Goal: Information Seeking & Learning: Find specific fact

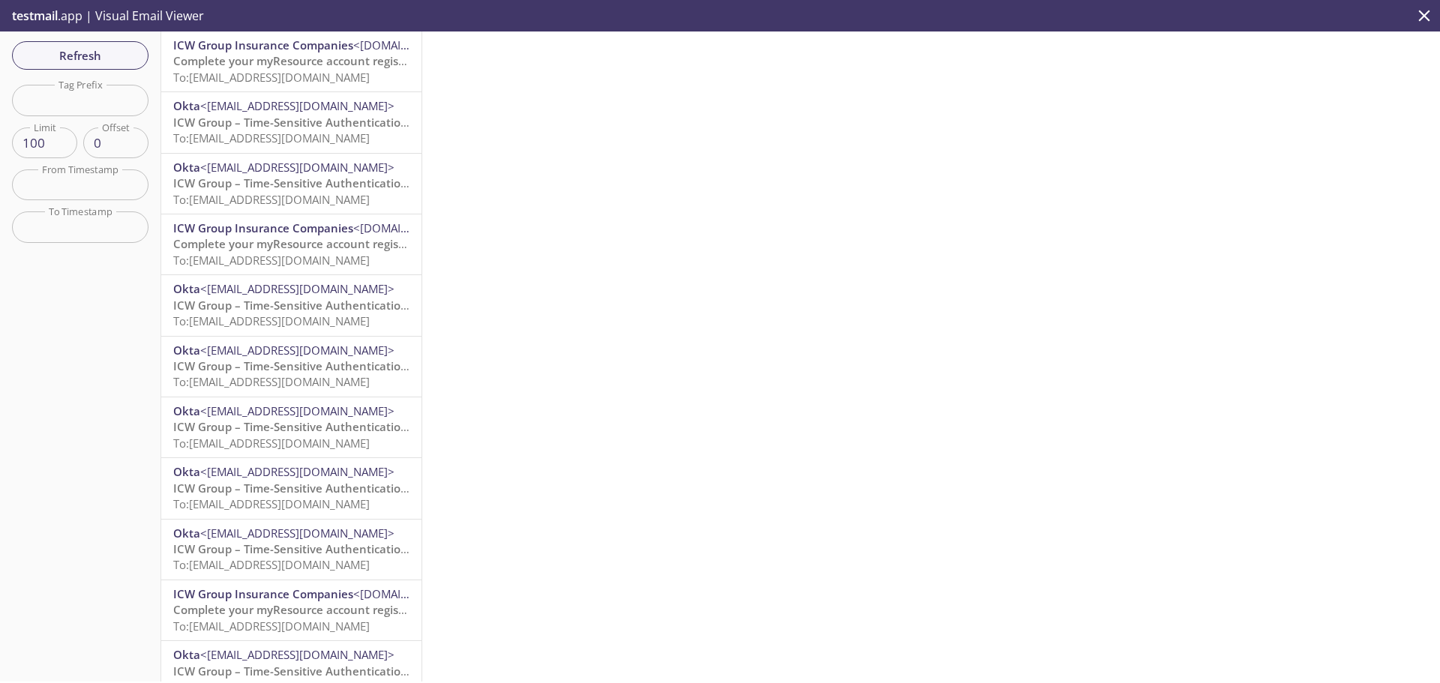
click at [239, 77] on span "To: [EMAIL_ADDRESS][DOMAIN_NAME]" at bounding box center [271, 77] width 197 height 15
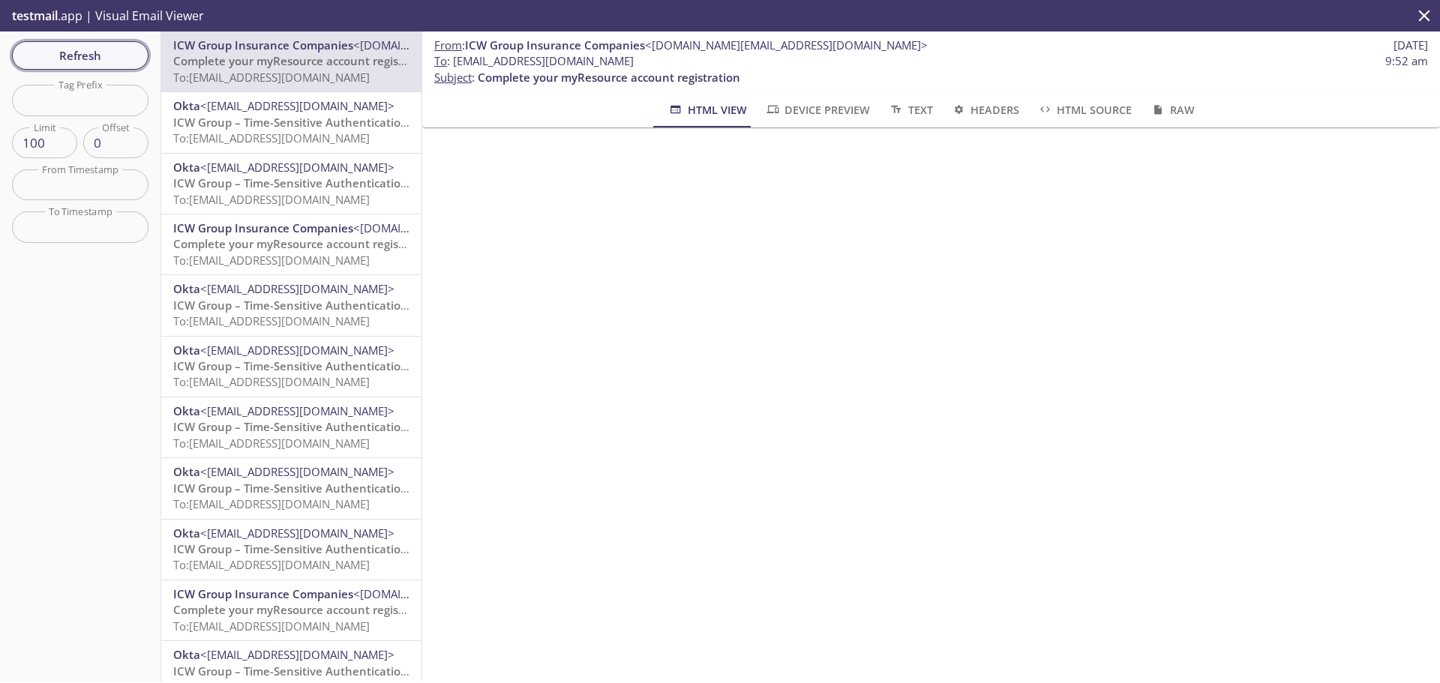
click at [107, 54] on span "Refresh" at bounding box center [80, 56] width 113 height 20
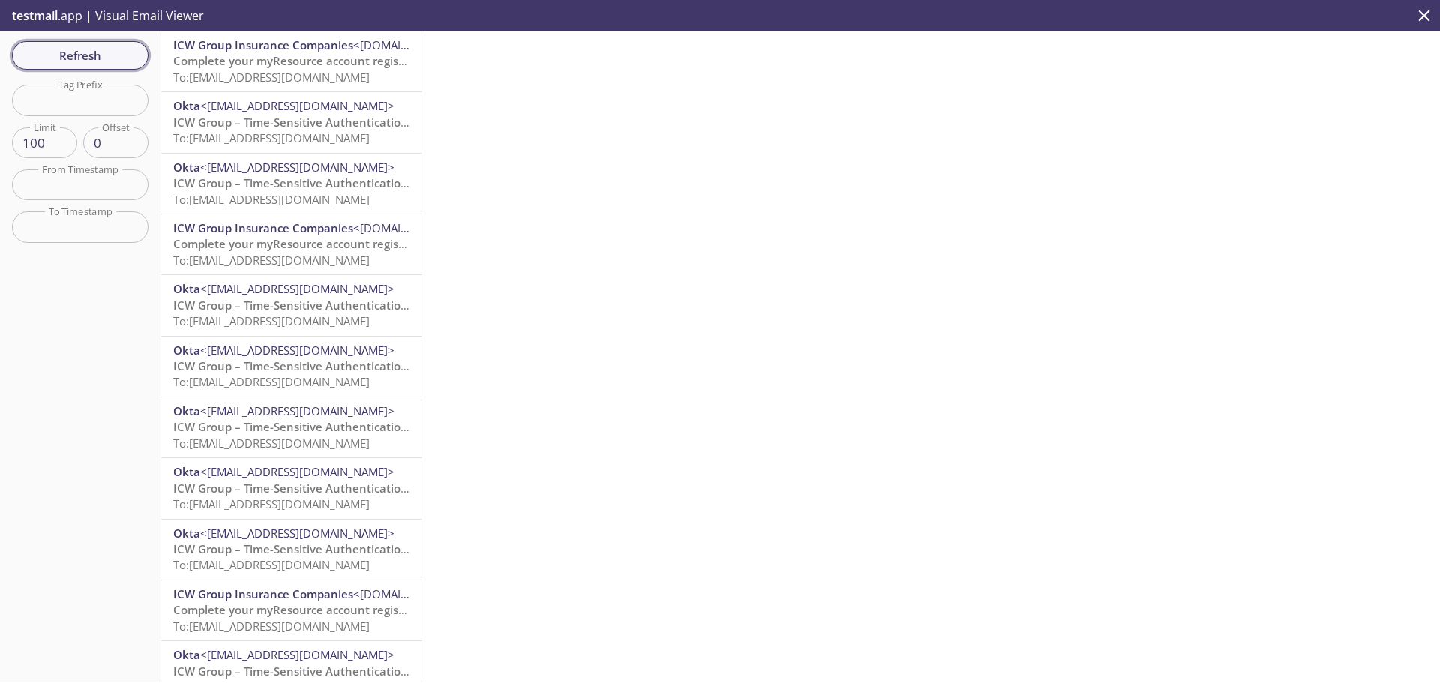
drag, startPoint x: 110, startPoint y: 39, endPoint x: 110, endPoint y: 49, distance: 9.8
click at [110, 42] on div "Refresh Filters Tag Prefix Tag Prefix Limit 100 Limit Offset 0 Offset From Time…" at bounding box center [80, 357] width 161 height 650
click at [110, 50] on span "Refresh" at bounding box center [80, 56] width 113 height 20
click at [340, 75] on span "To: [EMAIL_ADDRESS][DOMAIN_NAME]" at bounding box center [271, 77] width 197 height 15
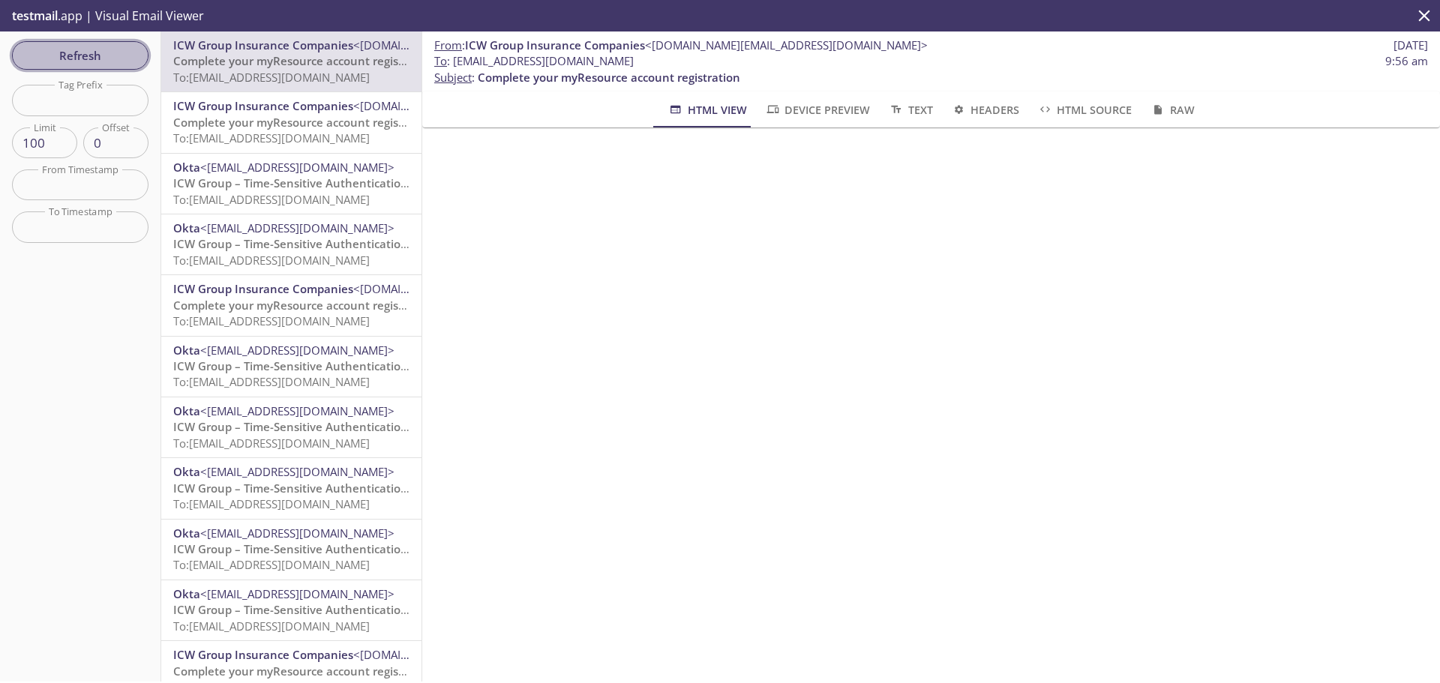
click at [61, 54] on span "Refresh" at bounding box center [80, 56] width 113 height 20
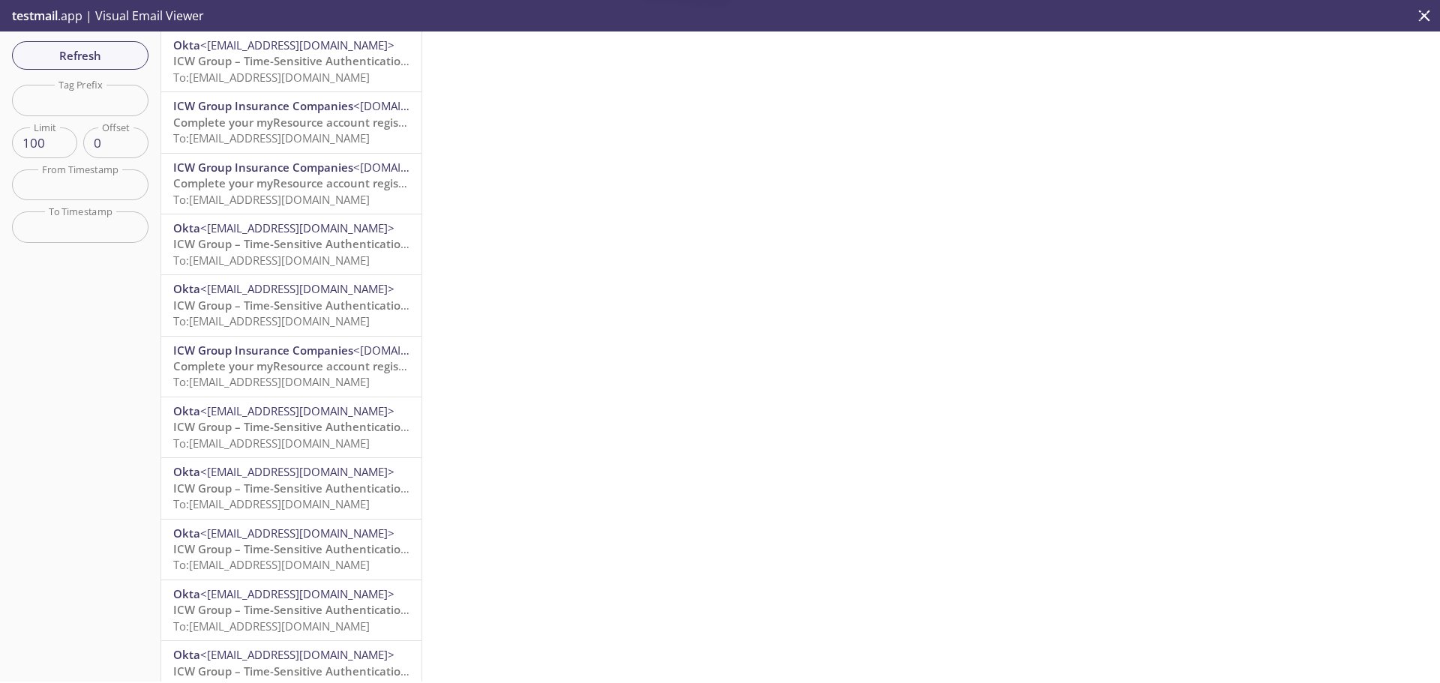
click at [283, 76] on span "To: [EMAIL_ADDRESS][DOMAIN_NAME]" at bounding box center [271, 77] width 197 height 15
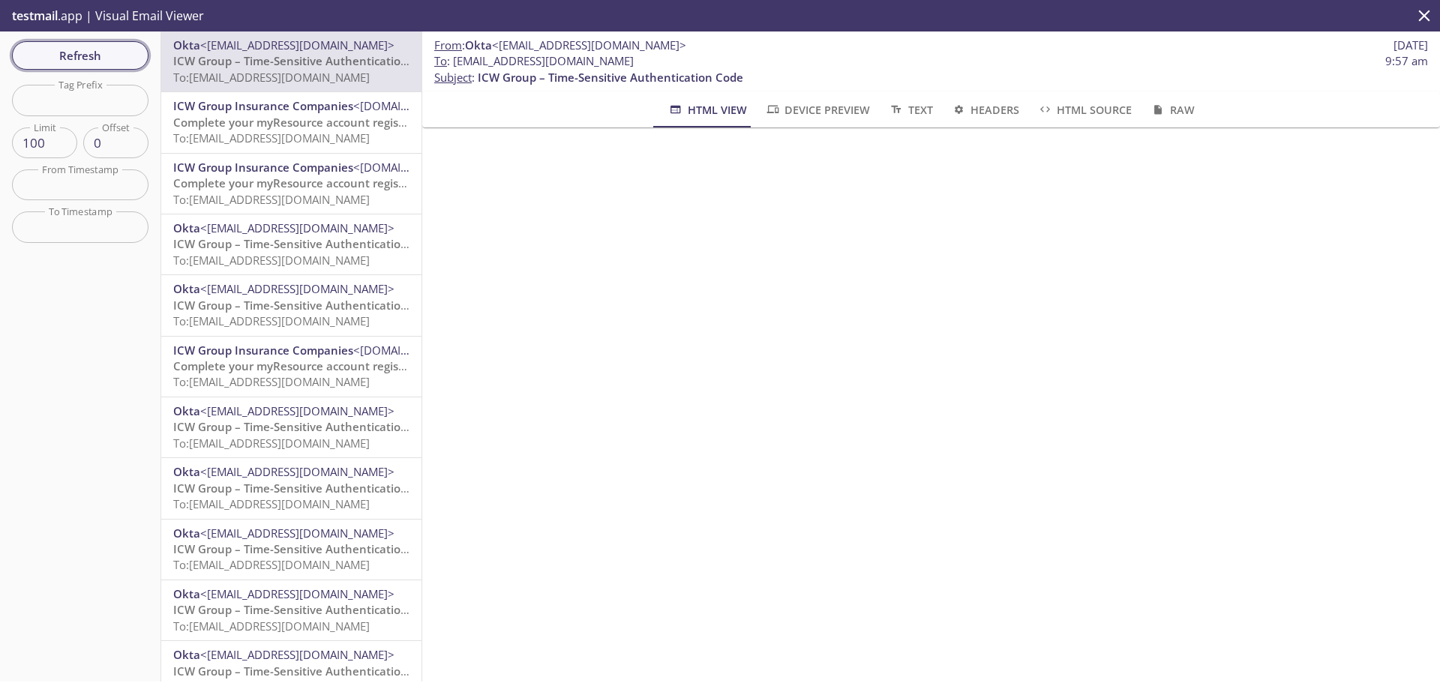
drag, startPoint x: 75, startPoint y: 51, endPoint x: 122, endPoint y: 56, distance: 47.6
click at [74, 50] on span "Refresh" at bounding box center [80, 56] width 113 height 20
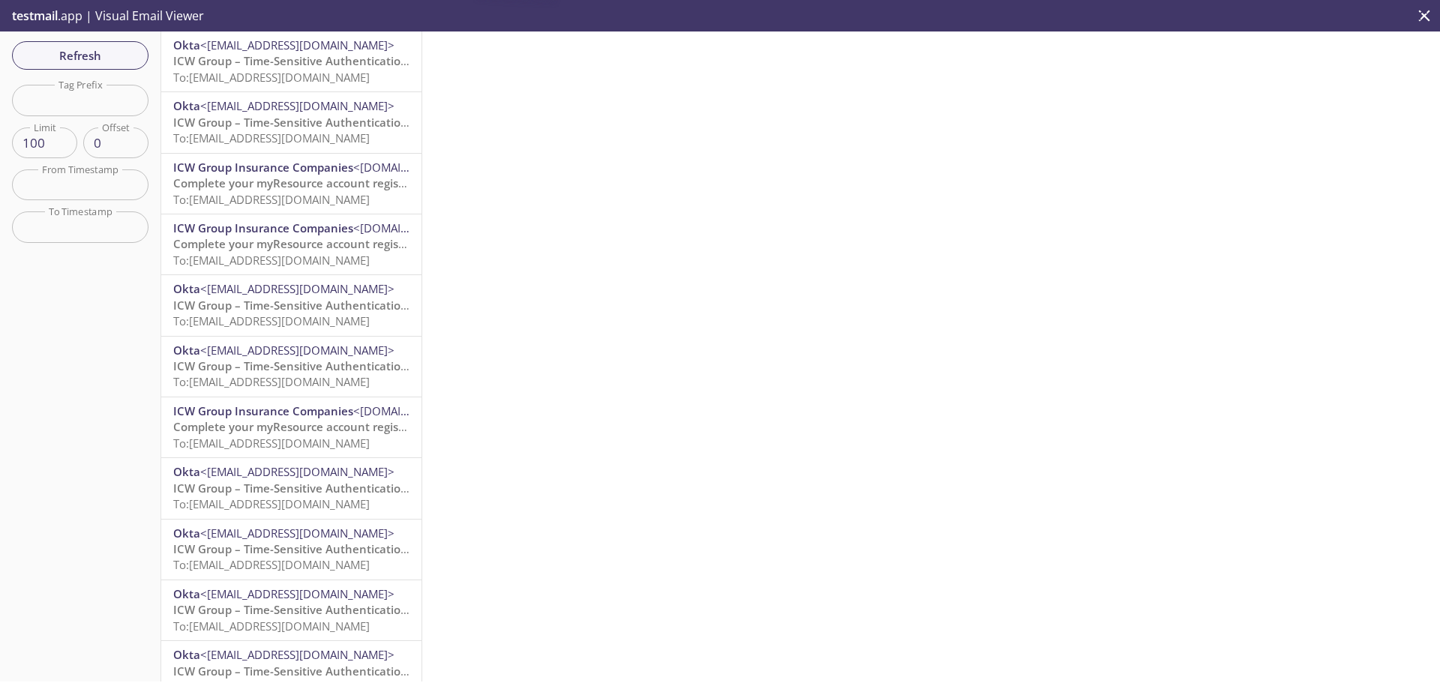
click at [296, 59] on span "ICW Group – Time-Sensitive Authentication Code" at bounding box center [306, 60] width 266 height 15
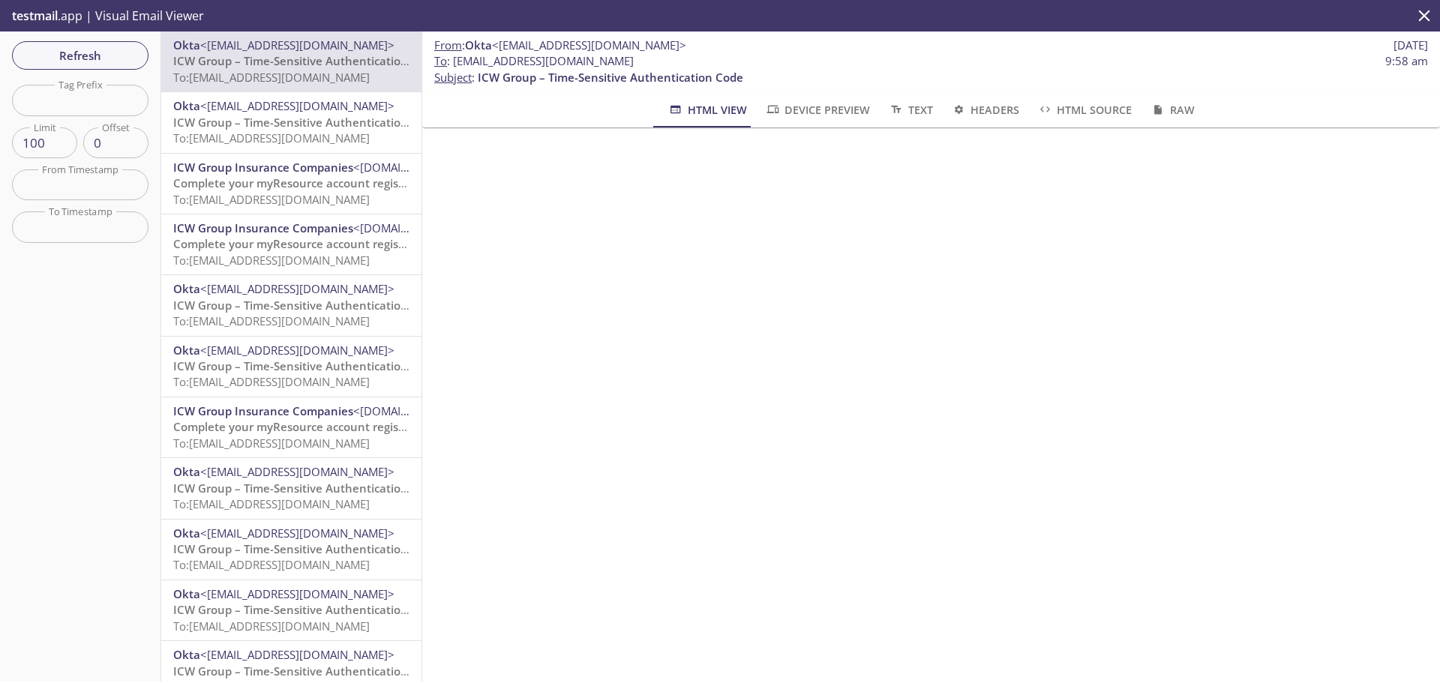
drag, startPoint x: 690, startPoint y: 59, endPoint x: 465, endPoint y: 68, distance: 225.2
click at [465, 68] on span "To : [EMAIL_ADDRESS][DOMAIN_NAME] 9:58 am" at bounding box center [931, 61] width 994 height 16
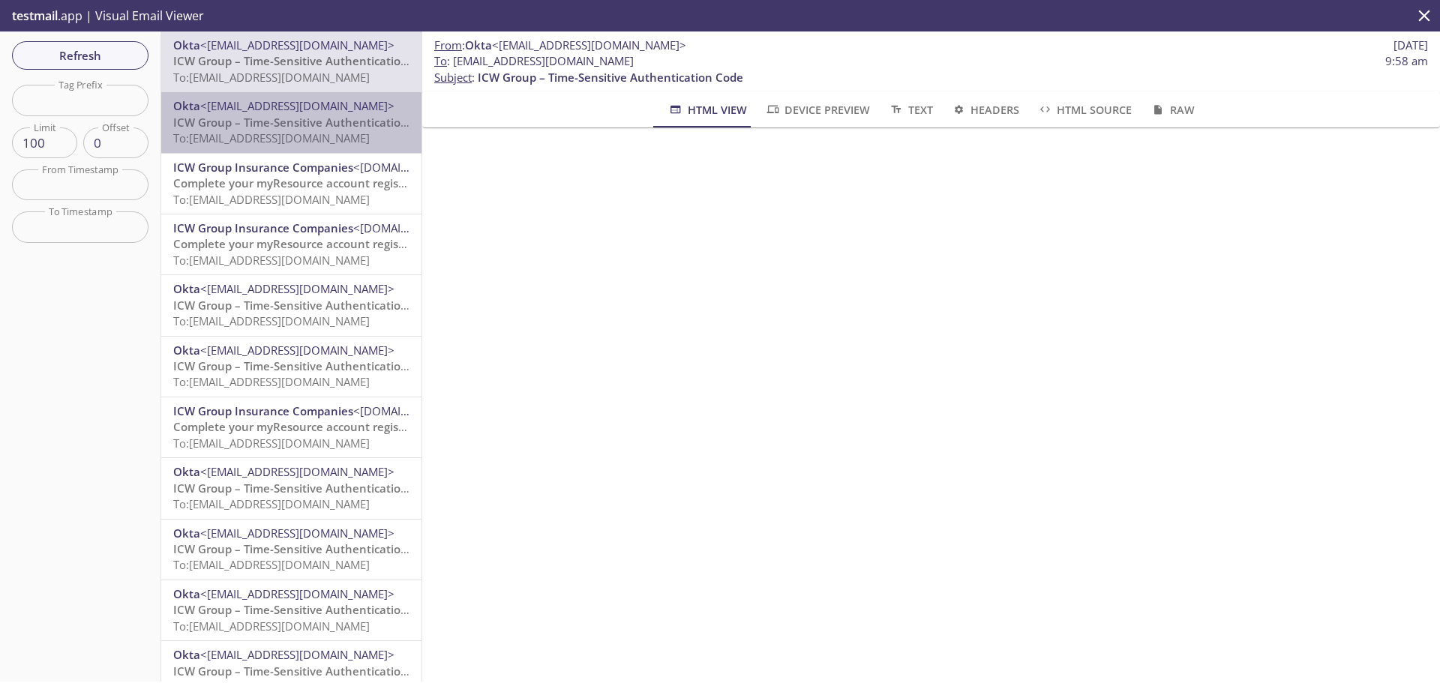
click at [314, 141] on span "To: [EMAIL_ADDRESS][DOMAIN_NAME]" at bounding box center [271, 138] width 197 height 15
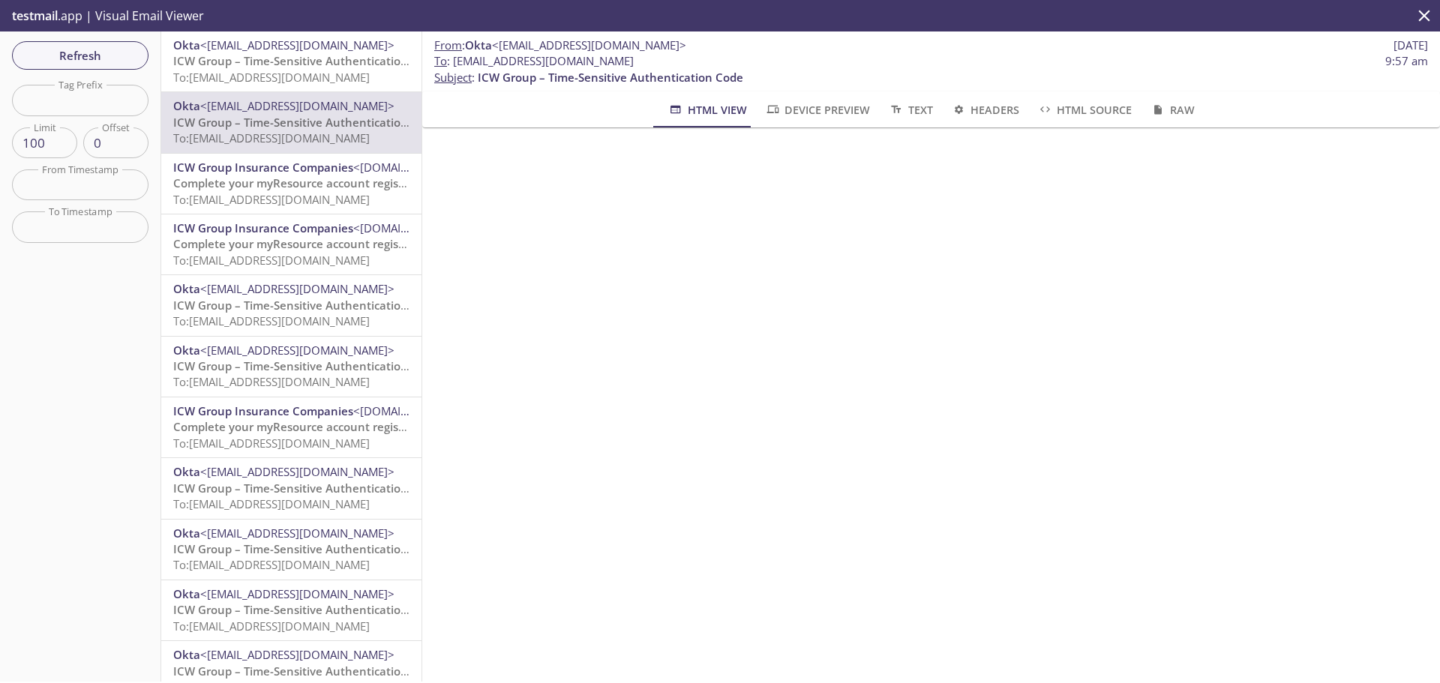
drag, startPoint x: 711, startPoint y: 65, endPoint x: 456, endPoint y: 63, distance: 255.1
click at [456, 63] on span "To : [EMAIL_ADDRESS][DOMAIN_NAME] 9:57 am" at bounding box center [931, 61] width 994 height 16
copy span "[EMAIL_ADDRESS][DOMAIN_NAME]"
